Goal: Task Accomplishment & Management: Manage account settings

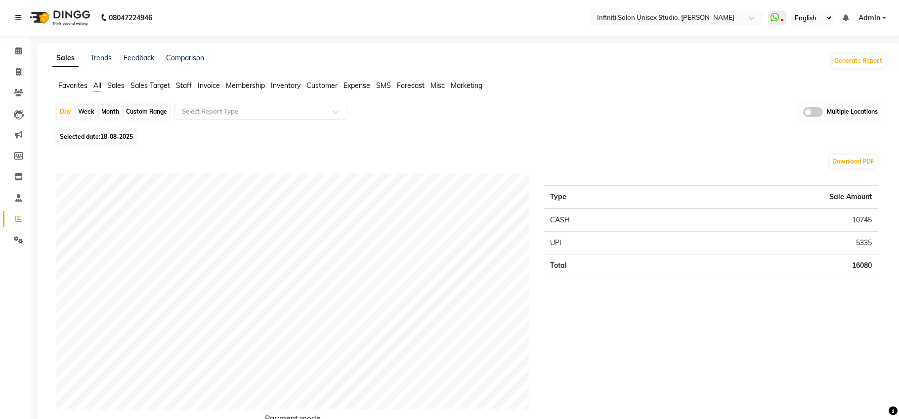
click at [649, 14] on input "text" at bounding box center [666, 19] width 143 height 10
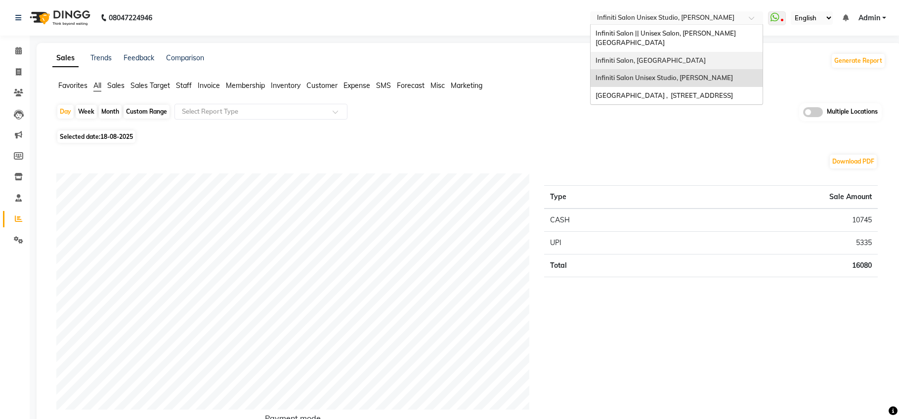
click at [643, 56] on span "Infiniti Salon, [GEOGRAPHIC_DATA]" at bounding box center [650, 60] width 110 height 8
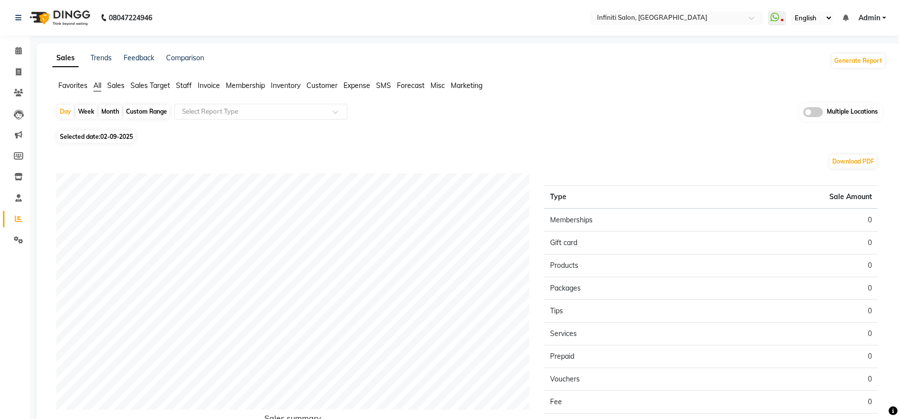
click at [131, 136] on span "02-09-2025" at bounding box center [116, 136] width 33 height 7
select select "9"
select select "2025"
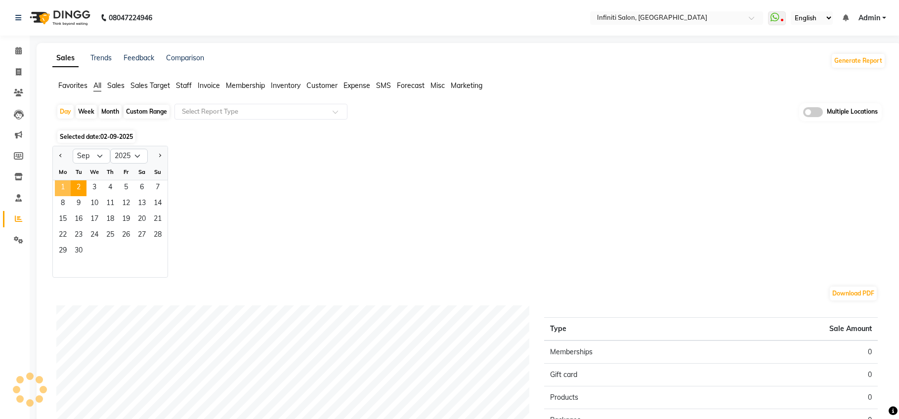
click at [66, 184] on span "1" at bounding box center [63, 188] width 16 height 16
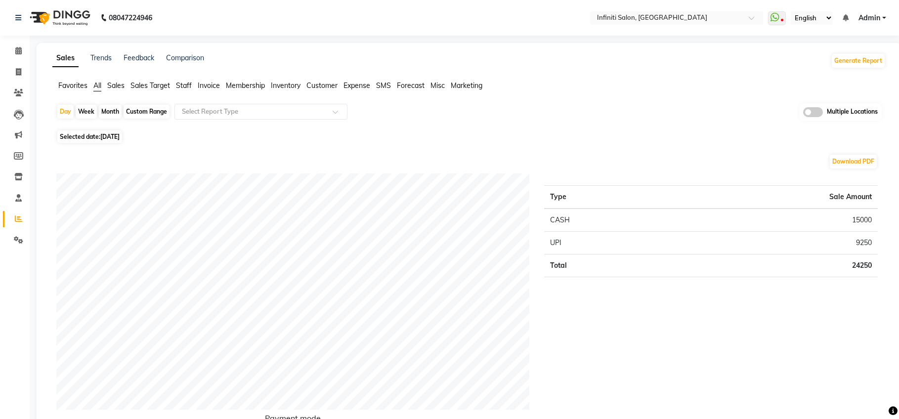
click at [119, 89] on span "Sales" at bounding box center [115, 85] width 17 height 9
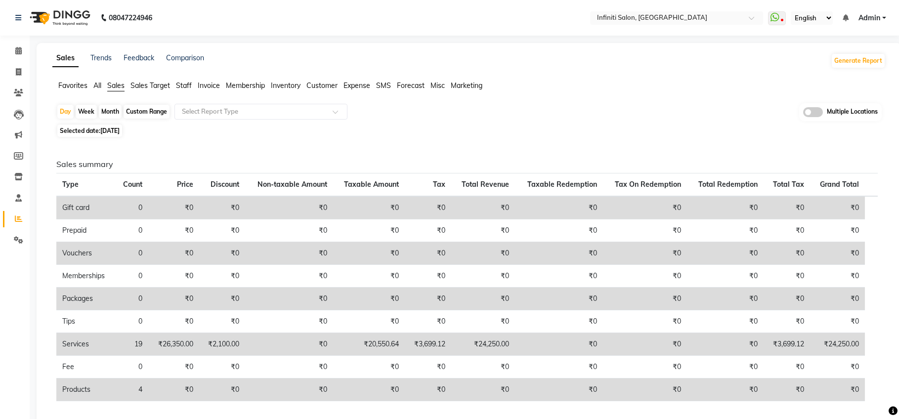
click at [350, 81] on li "Expense" at bounding box center [356, 86] width 27 height 10
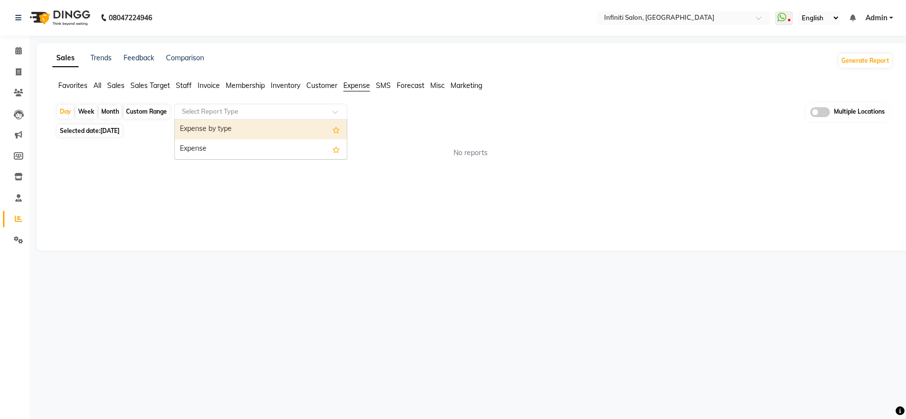
click at [285, 107] on input "text" at bounding box center [251, 112] width 142 height 10
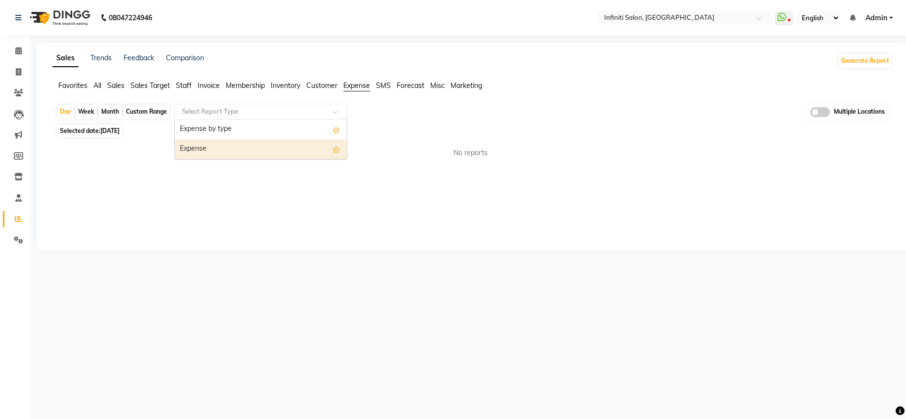
click at [268, 152] on div "Expense" at bounding box center [261, 149] width 172 height 20
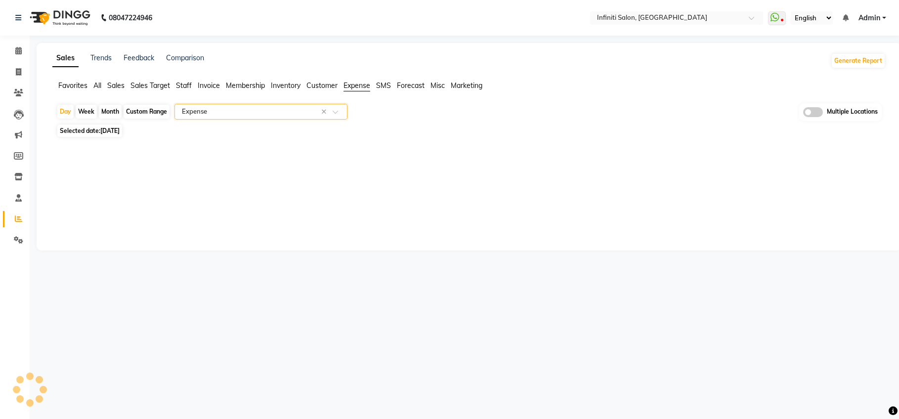
select select "full_report"
select select "csv"
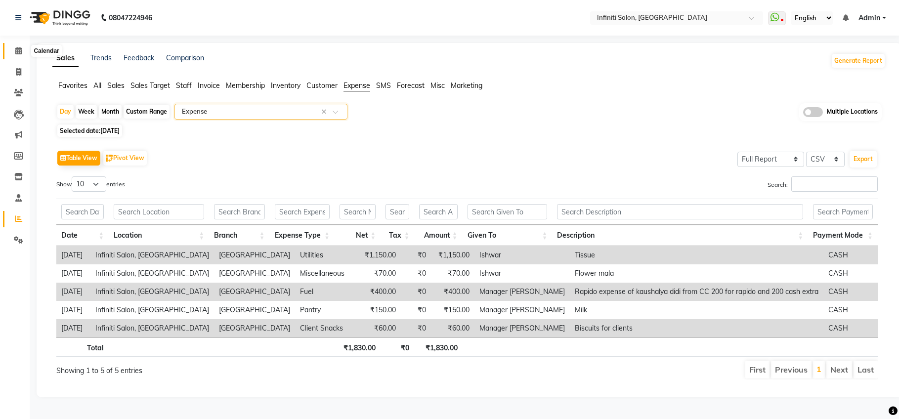
click at [19, 52] on icon at bounding box center [18, 50] width 6 height 7
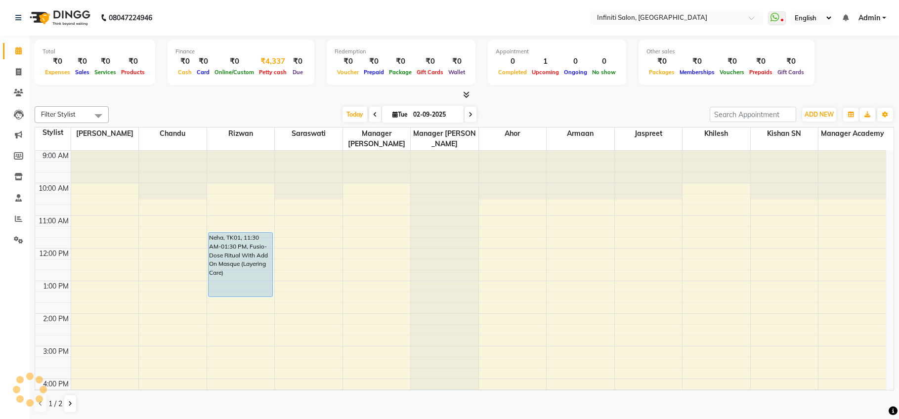
click at [267, 63] on div "₹4,337" at bounding box center [272, 61] width 33 height 11
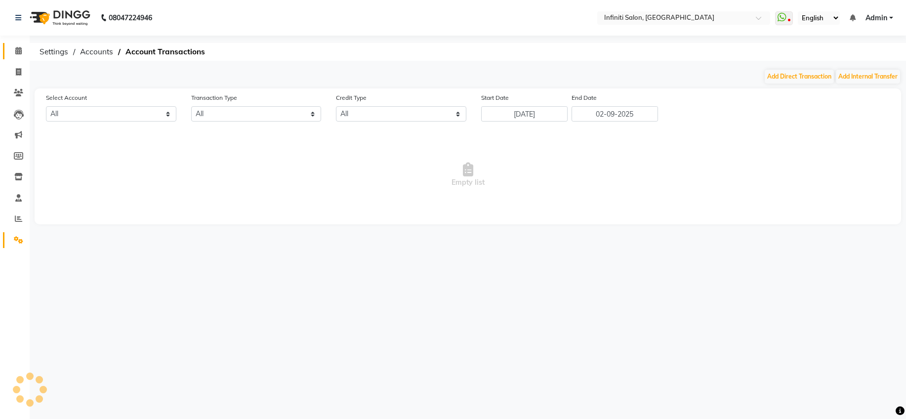
select select "4757"
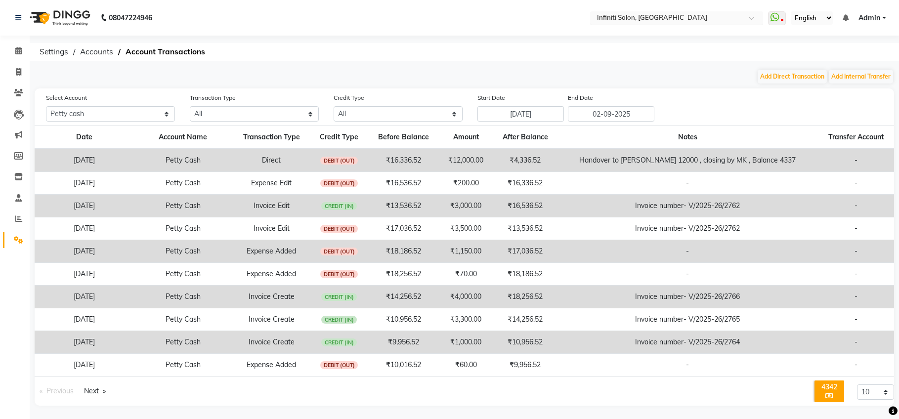
click at [638, 19] on input "text" at bounding box center [666, 19] width 143 height 10
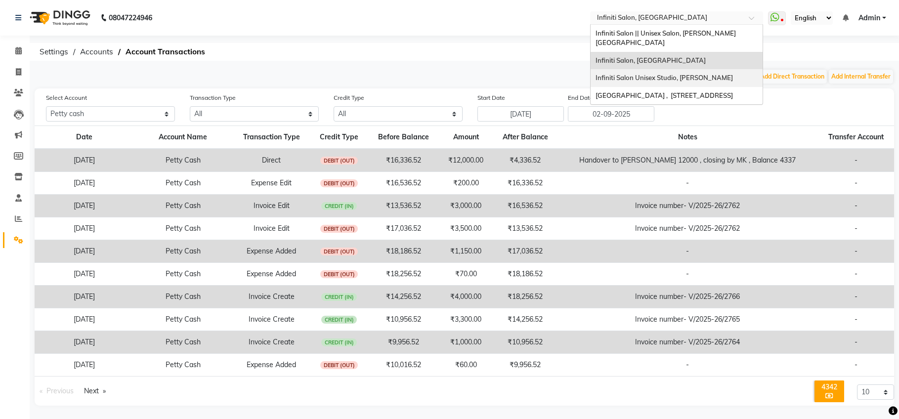
click at [660, 76] on div "Infiniti Salon Unisex Studio, Devendra Nagar" at bounding box center [676, 78] width 172 height 18
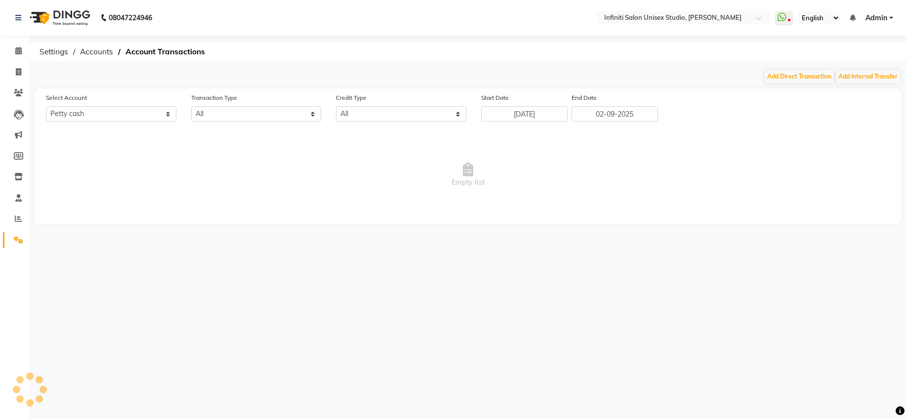
select select "5538"
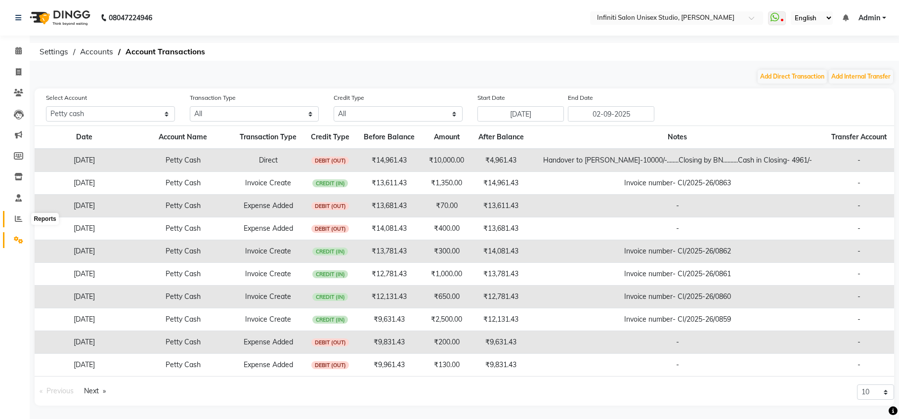
click at [10, 217] on span at bounding box center [18, 218] width 17 height 11
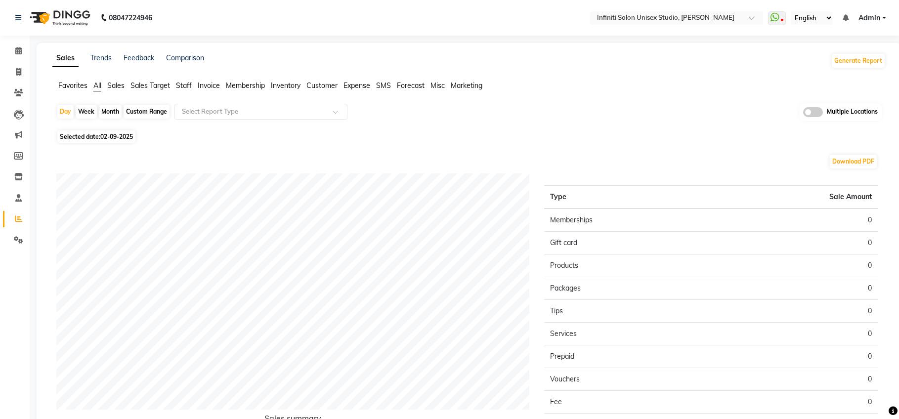
click at [112, 134] on span "02-09-2025" at bounding box center [116, 136] width 33 height 7
select select "9"
select select "2025"
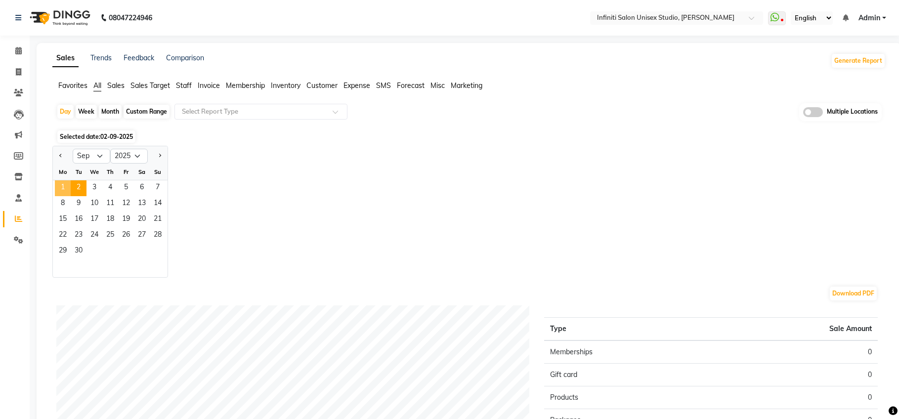
click at [62, 186] on span "1" at bounding box center [63, 188] width 16 height 16
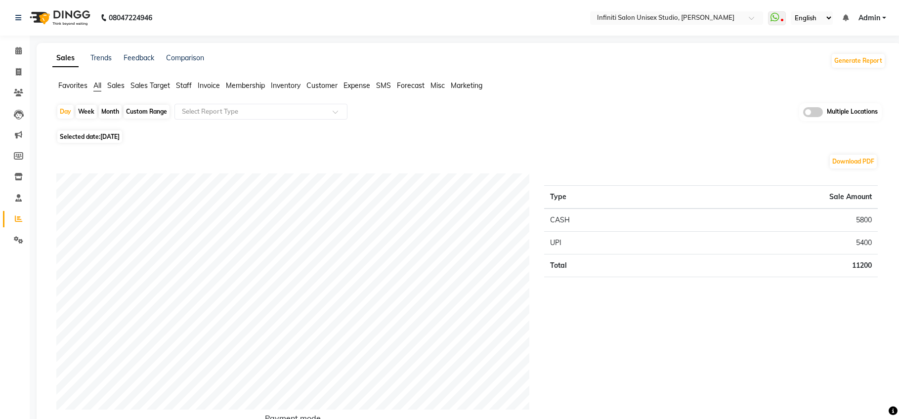
click at [122, 87] on span "Sales" at bounding box center [115, 85] width 17 height 9
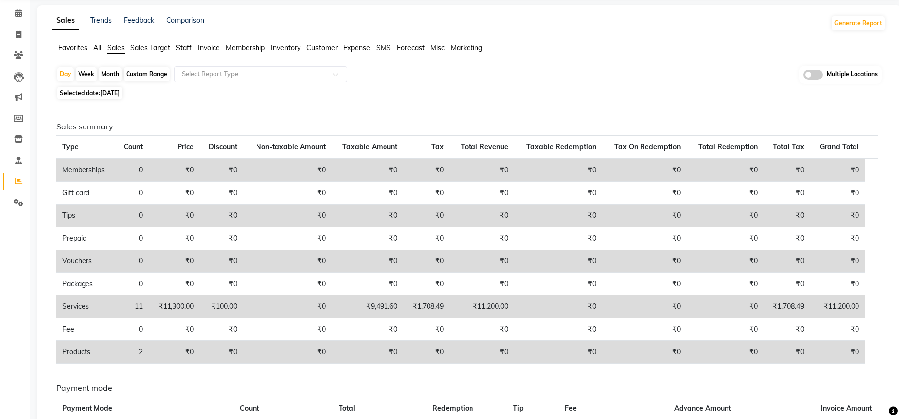
scroll to position [54, 0]
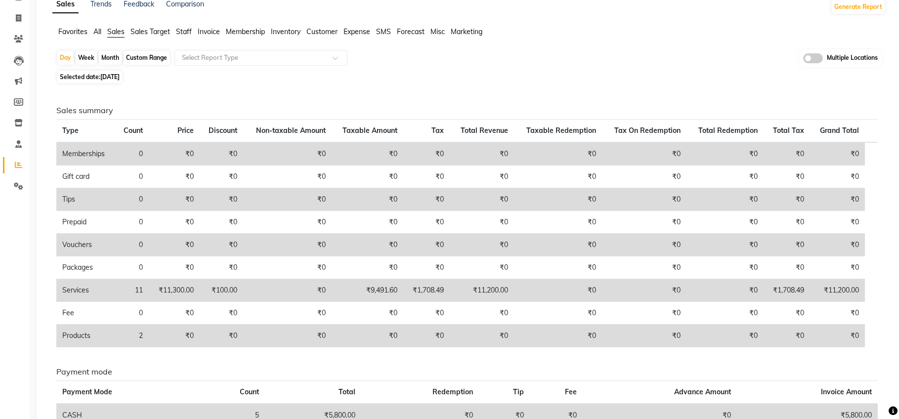
click at [368, 32] on span "Expense" at bounding box center [356, 31] width 27 height 9
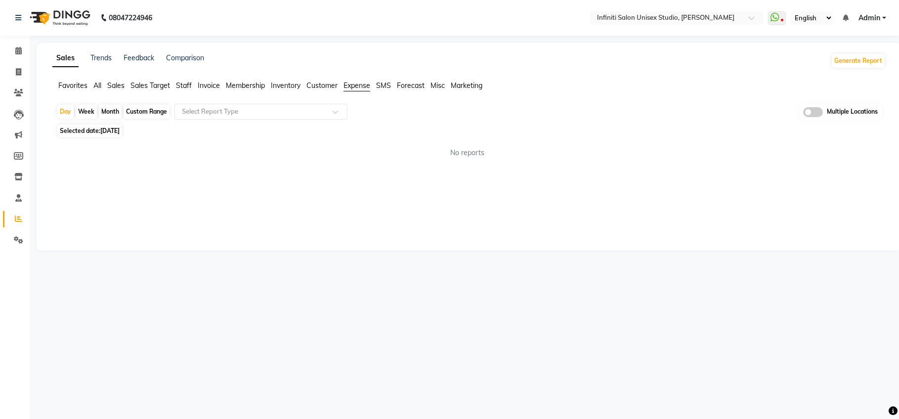
scroll to position [0, 0]
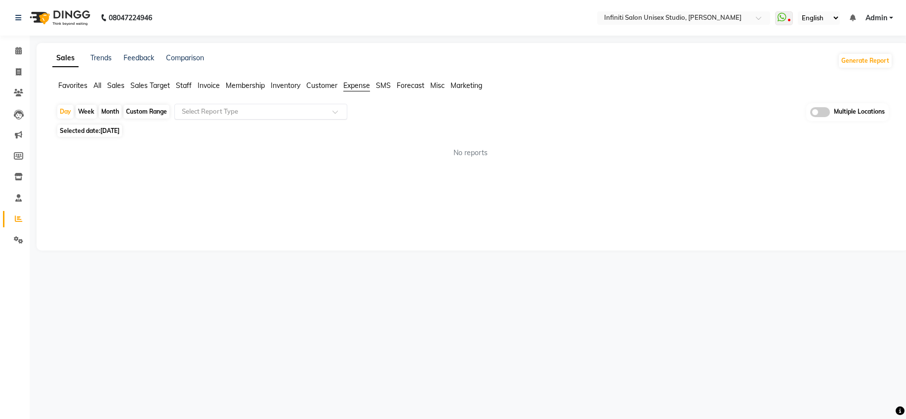
click at [301, 113] on input "text" at bounding box center [251, 112] width 142 height 10
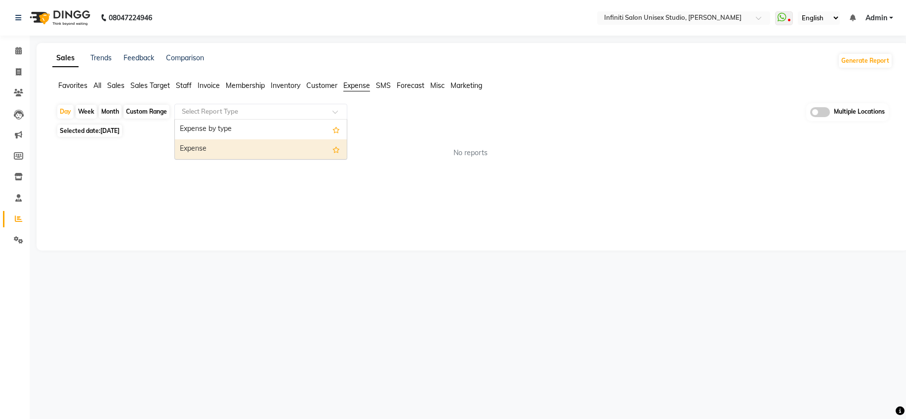
click at [302, 147] on div "Expense" at bounding box center [261, 149] width 172 height 20
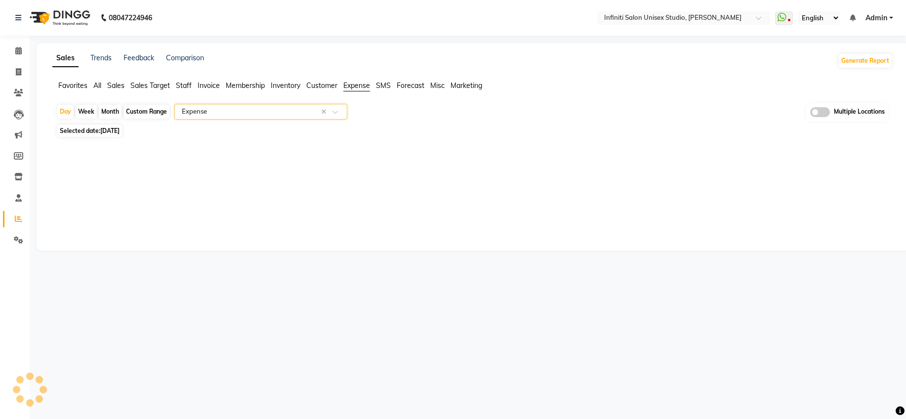
select select "full_report"
select select "csv"
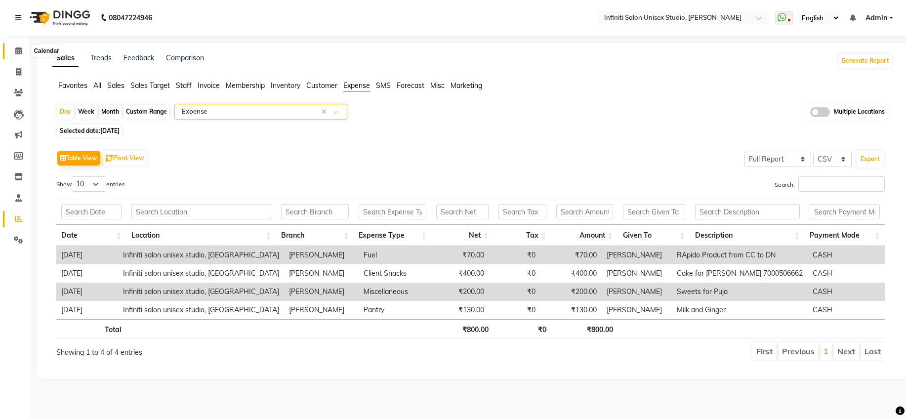
click at [18, 53] on icon at bounding box center [18, 50] width 6 height 7
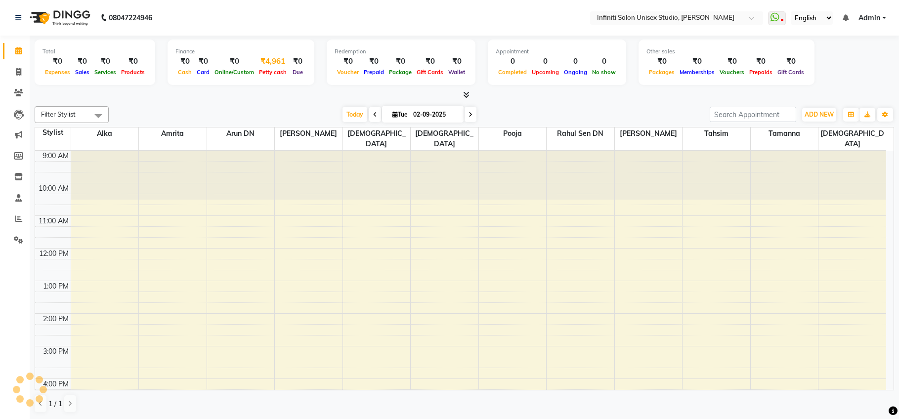
click at [260, 65] on div "₹4,961" at bounding box center [272, 61] width 33 height 11
select select "5538"
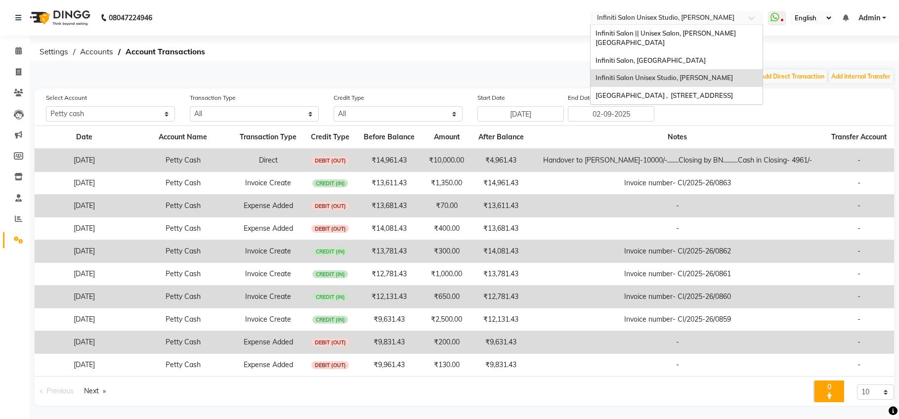
click at [671, 19] on input "text" at bounding box center [666, 19] width 143 height 10
click at [678, 36] on span "Infiniti Salon || Unisex Salon, [PERSON_NAME][GEOGRAPHIC_DATA]" at bounding box center [665, 38] width 140 height 18
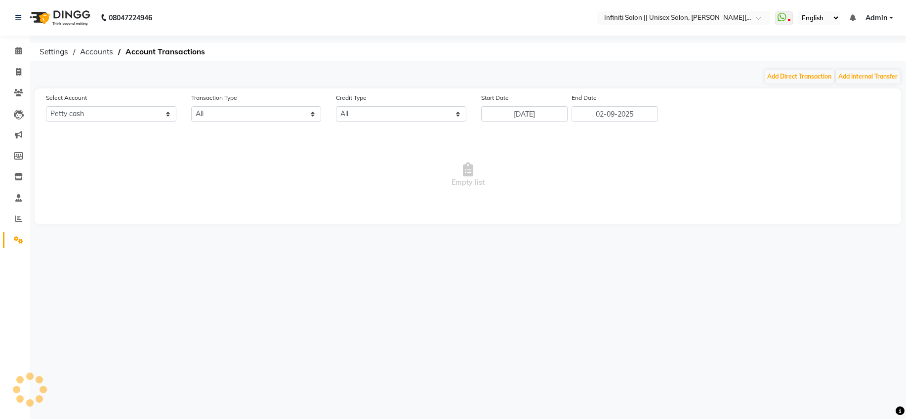
select select "7361"
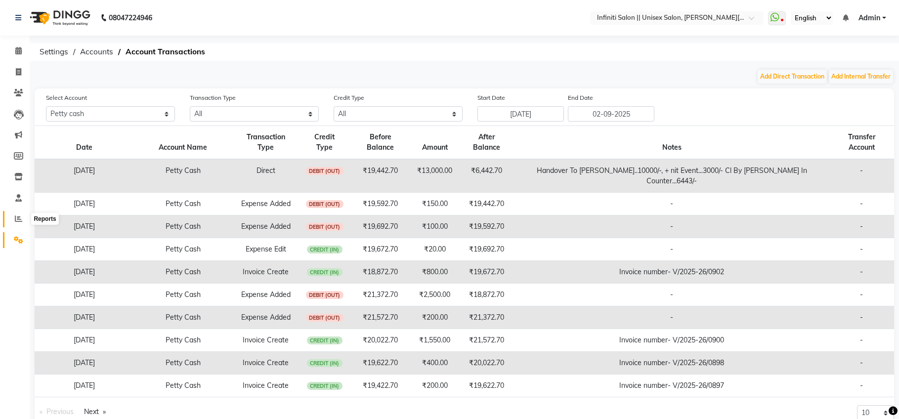
click at [12, 219] on span at bounding box center [18, 218] width 17 height 11
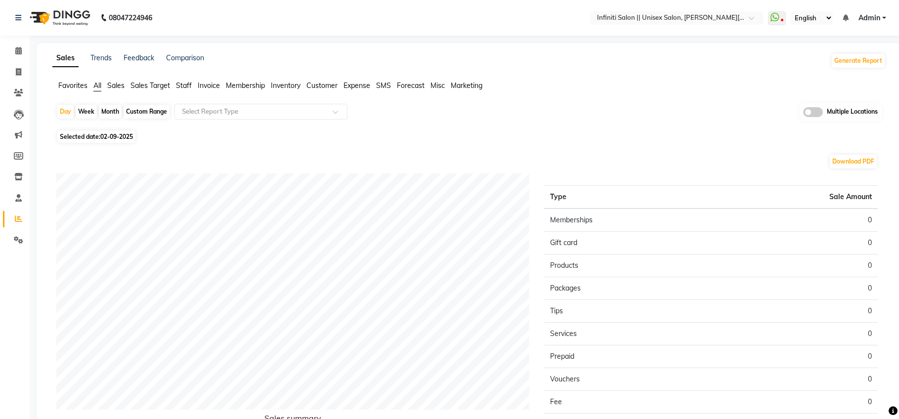
click at [105, 137] on span "02-09-2025" at bounding box center [116, 136] width 33 height 7
select select "9"
select select "2025"
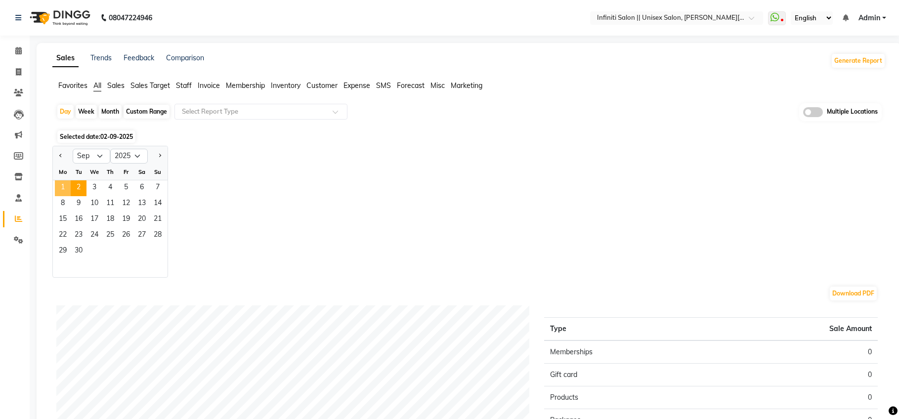
click at [64, 186] on span "1" at bounding box center [63, 188] width 16 height 16
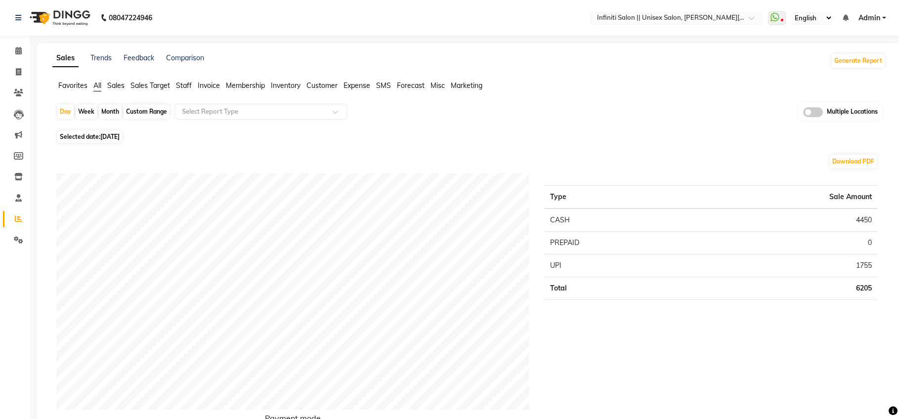
click at [127, 83] on ul "Favorites All Sales Sales Target Staff Invoice Membership Inventory Customer Ex…" at bounding box center [468, 86] width 833 height 11
click at [122, 85] on span "Sales" at bounding box center [115, 85] width 17 height 9
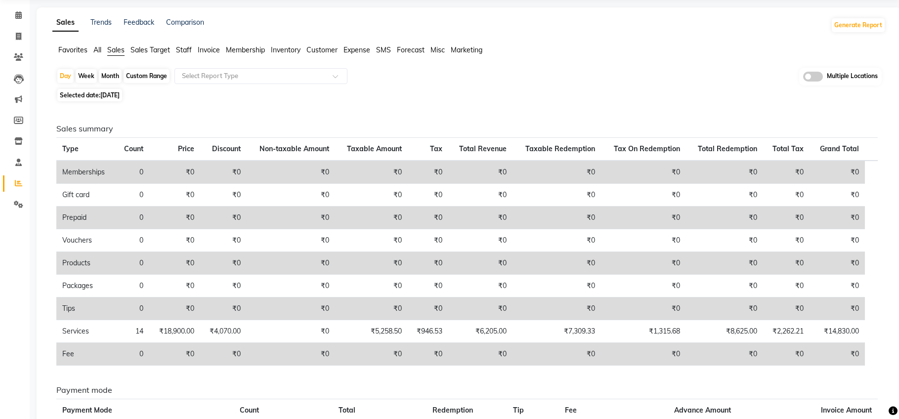
scroll to position [36, 0]
click at [353, 52] on span "Expense" at bounding box center [356, 49] width 27 height 9
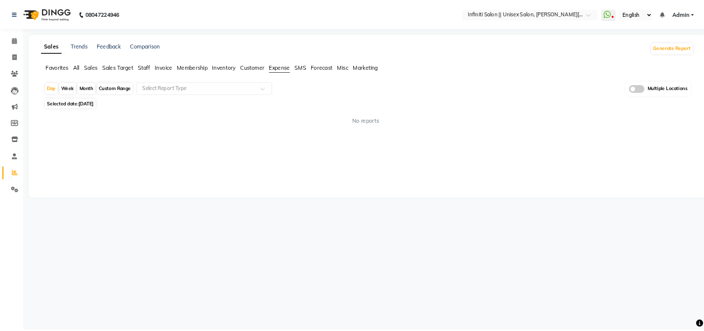
scroll to position [0, 0]
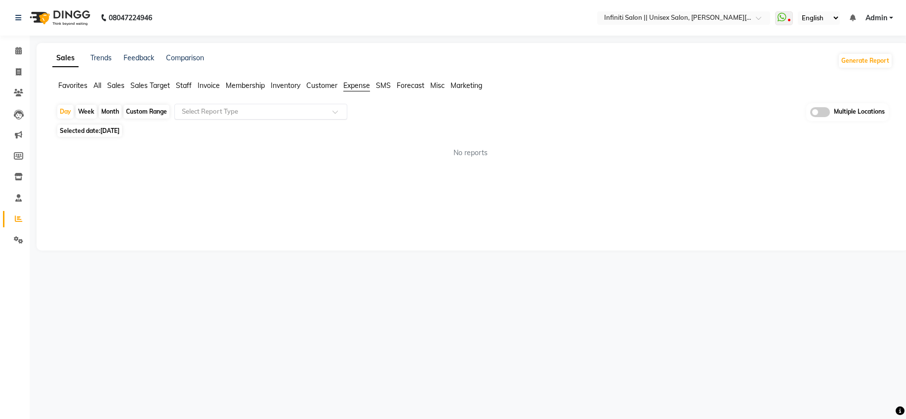
click at [266, 111] on input "text" at bounding box center [251, 112] width 142 height 10
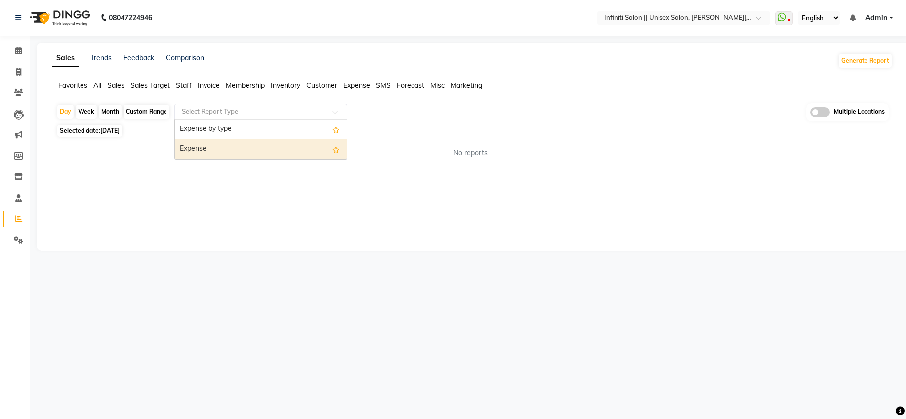
click at [266, 144] on div "Expense" at bounding box center [261, 149] width 172 height 20
select select "full_report"
select select "csv"
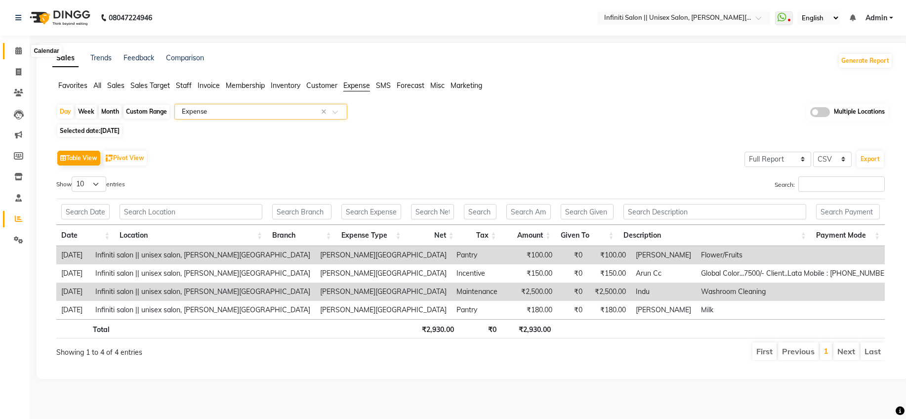
click at [18, 52] on icon at bounding box center [18, 50] width 6 height 7
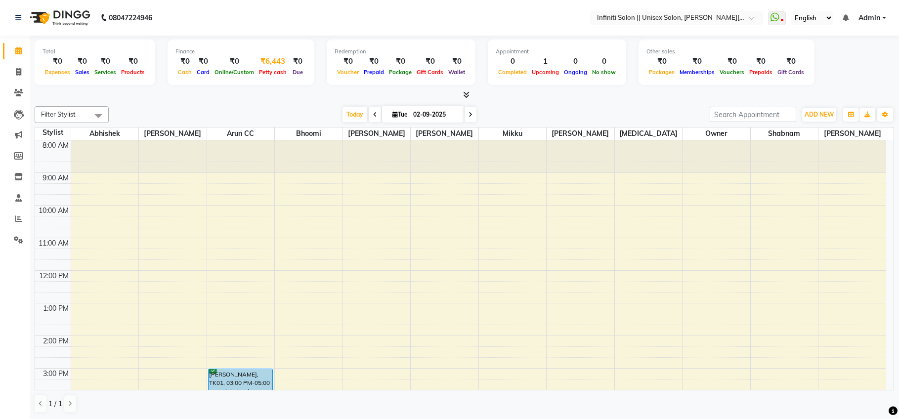
click at [277, 70] on span "Petty cash" at bounding box center [272, 72] width 33 height 7
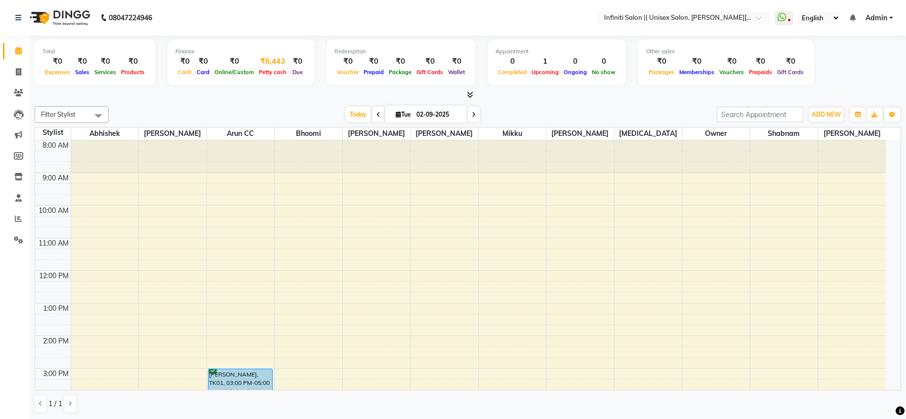
select select "7361"
